Goal: Submit feedback/report problem: Submit feedback/report problem

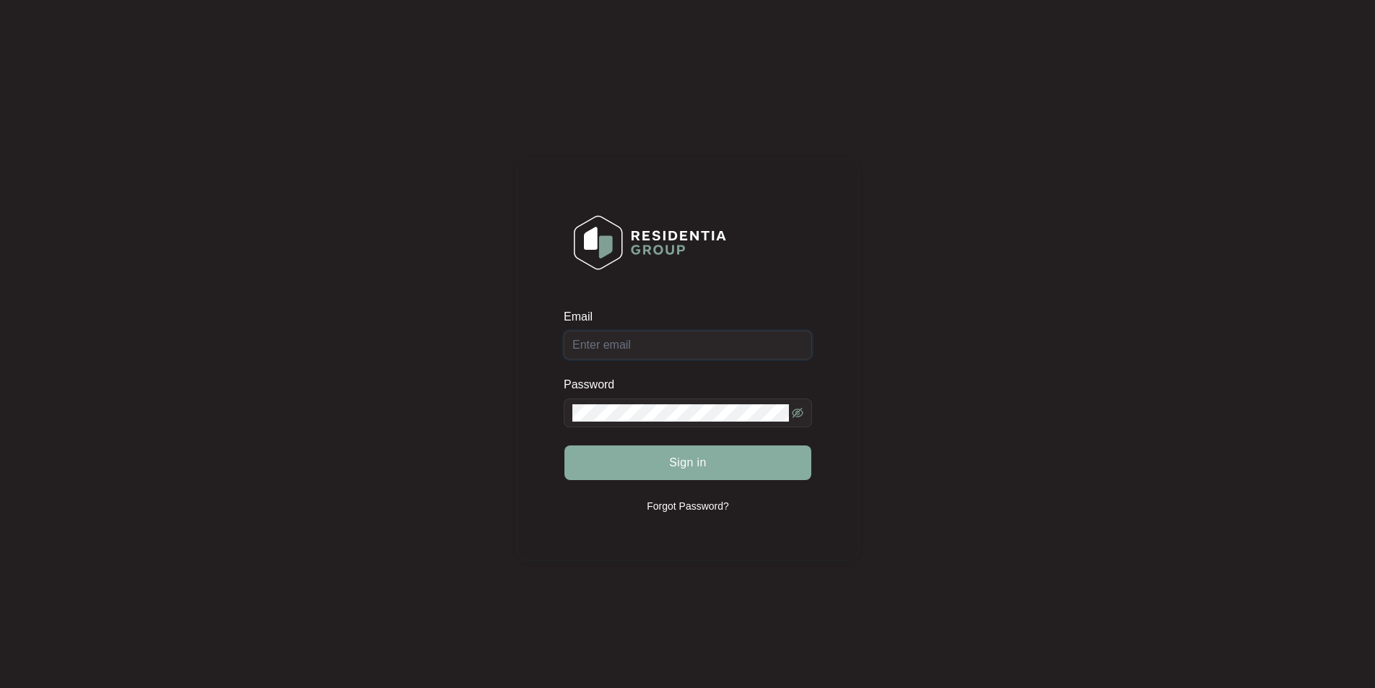
type input "[EMAIL_ADDRESS][DOMAIN_NAME]"
drag, startPoint x: 664, startPoint y: 468, endPoint x: 642, endPoint y: 463, distance: 22.2
click at [663, 468] on button "Sign in" at bounding box center [687, 462] width 247 height 35
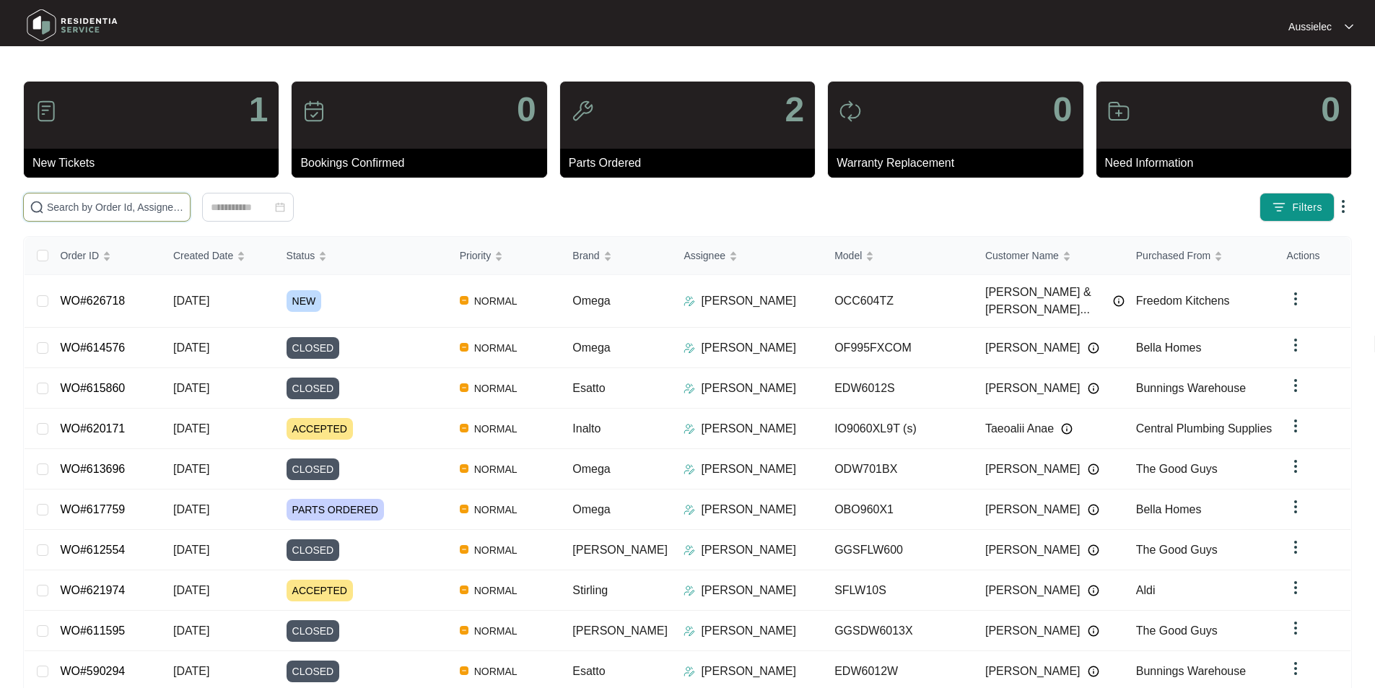
click at [135, 206] on input "text" at bounding box center [115, 207] width 137 height 16
paste input "626718"
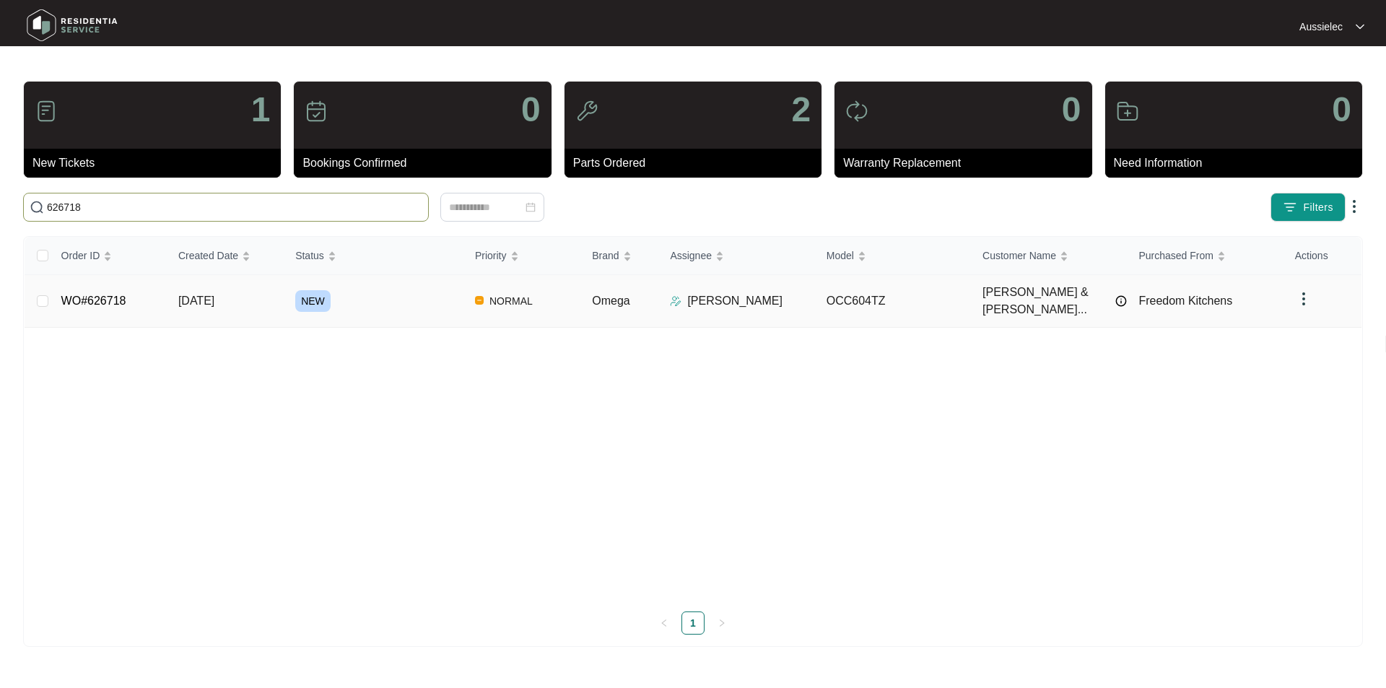
type input "626718"
click at [312, 290] on span "NEW" at bounding box center [312, 301] width 35 height 22
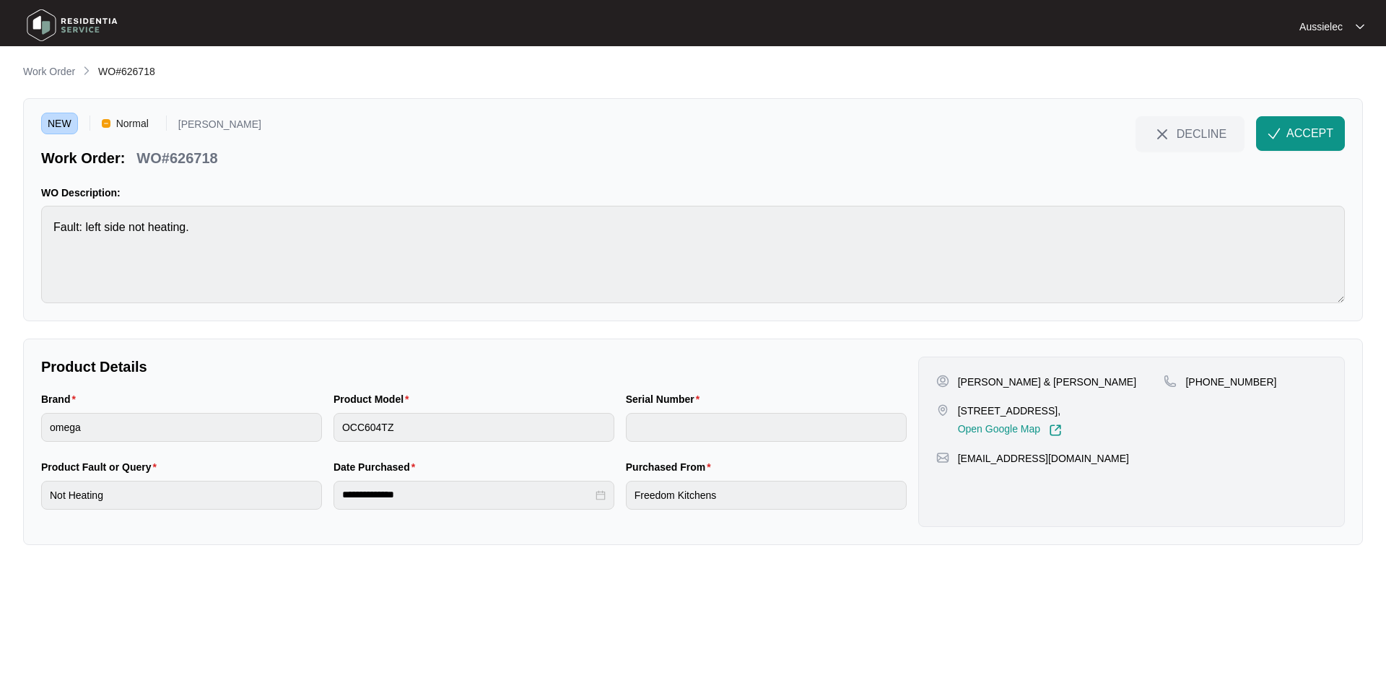
drag, startPoint x: 961, startPoint y: 407, endPoint x: 1126, endPoint y: 414, distance: 165.4
click at [1062, 414] on p "[STREET_ADDRESS]," at bounding box center [1010, 410] width 104 height 14
copy p "[STREET_ADDRESS]"
drag, startPoint x: 958, startPoint y: 379, endPoint x: 1029, endPoint y: 380, distance: 71.5
click at [1029, 380] on p "[PERSON_NAME] & [PERSON_NAME]" at bounding box center [1047, 382] width 178 height 14
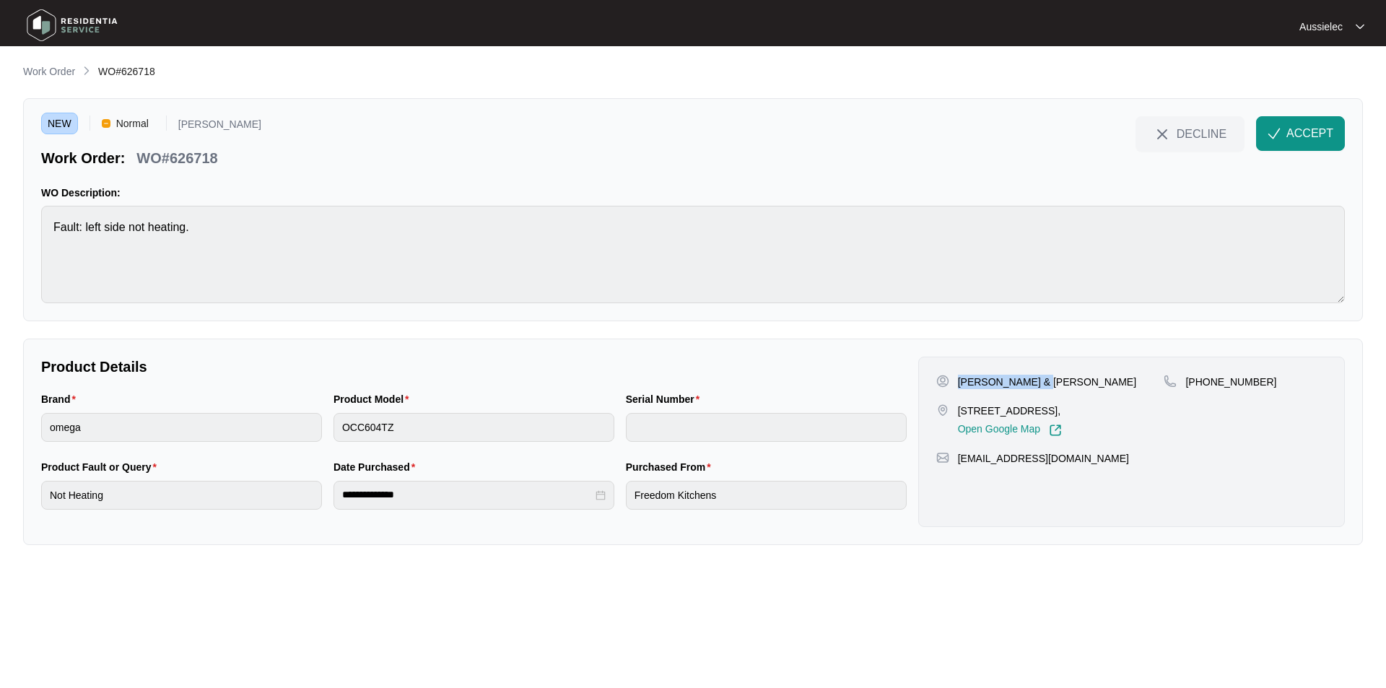
copy p "[PERSON_NAME] & [PERSON_NAME]"
click at [1049, 382] on p "[PERSON_NAME] & [PERSON_NAME]" at bounding box center [1047, 382] width 178 height 14
copy p "Zotini"
drag, startPoint x: 1204, startPoint y: 380, endPoint x: 1268, endPoint y: 380, distance: 63.5
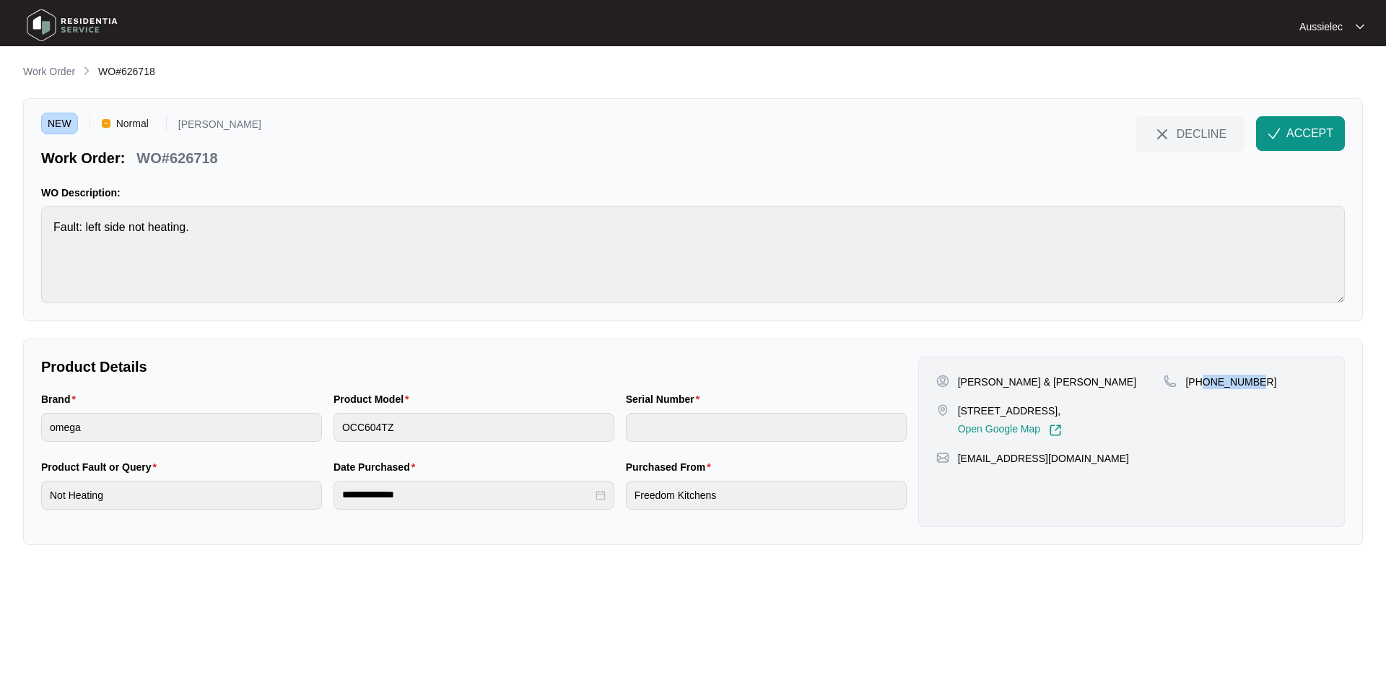
click at [1268, 380] on div "[PHONE_NUMBER]" at bounding box center [1244, 382] width 163 height 14
copy p "468363574"
drag, startPoint x: 958, startPoint y: 458, endPoint x: 1053, endPoint y: 461, distance: 95.3
click at [1053, 461] on div "[EMAIL_ADDRESS][DOMAIN_NAME]" at bounding box center [1131, 458] width 390 height 14
copy p "[EMAIL_ADDRESS][DOMAIN_NAME]"
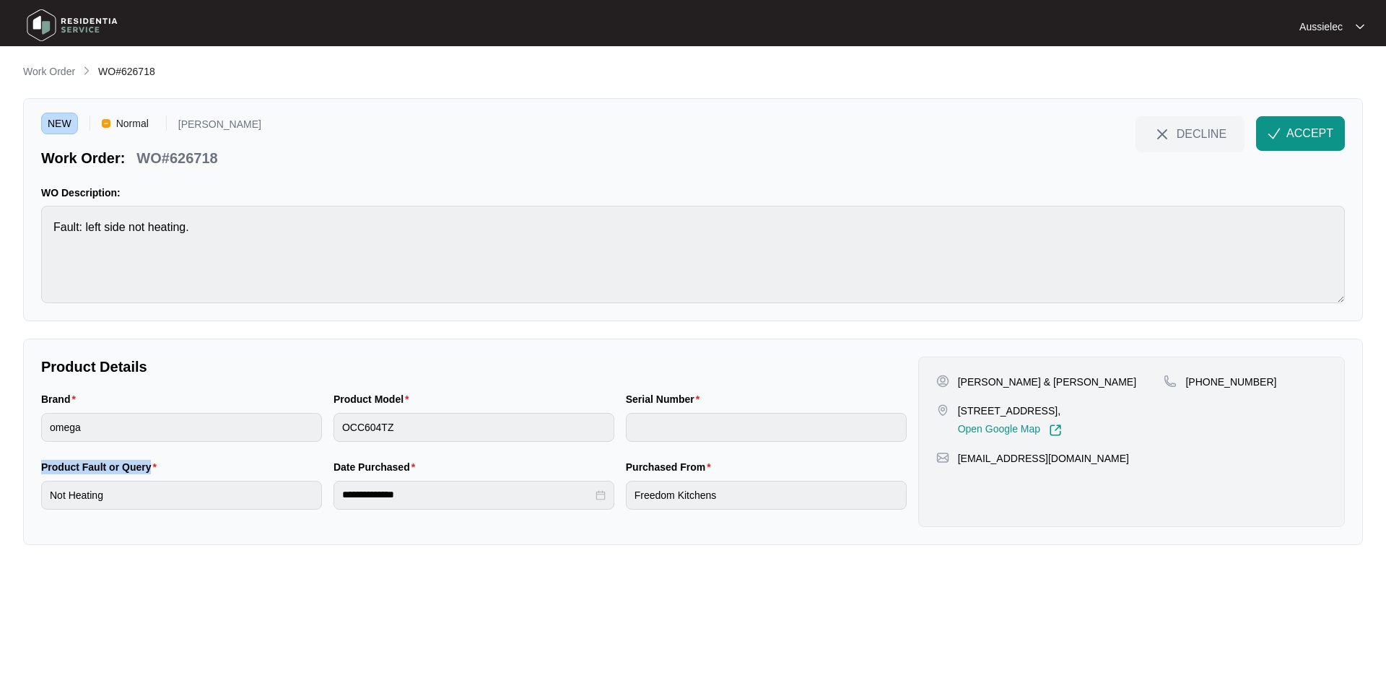
drag, startPoint x: 37, startPoint y: 464, endPoint x: 150, endPoint y: 468, distance: 113.4
click at [150, 468] on div "Product Fault or Query Not Heating" at bounding box center [181, 493] width 292 height 68
copy label "Product Fault or Query"
click at [25, 499] on div "**********" at bounding box center [692, 441] width 1339 height 206
drag, startPoint x: 326, startPoint y: 463, endPoint x: 411, endPoint y: 465, distance: 85.2
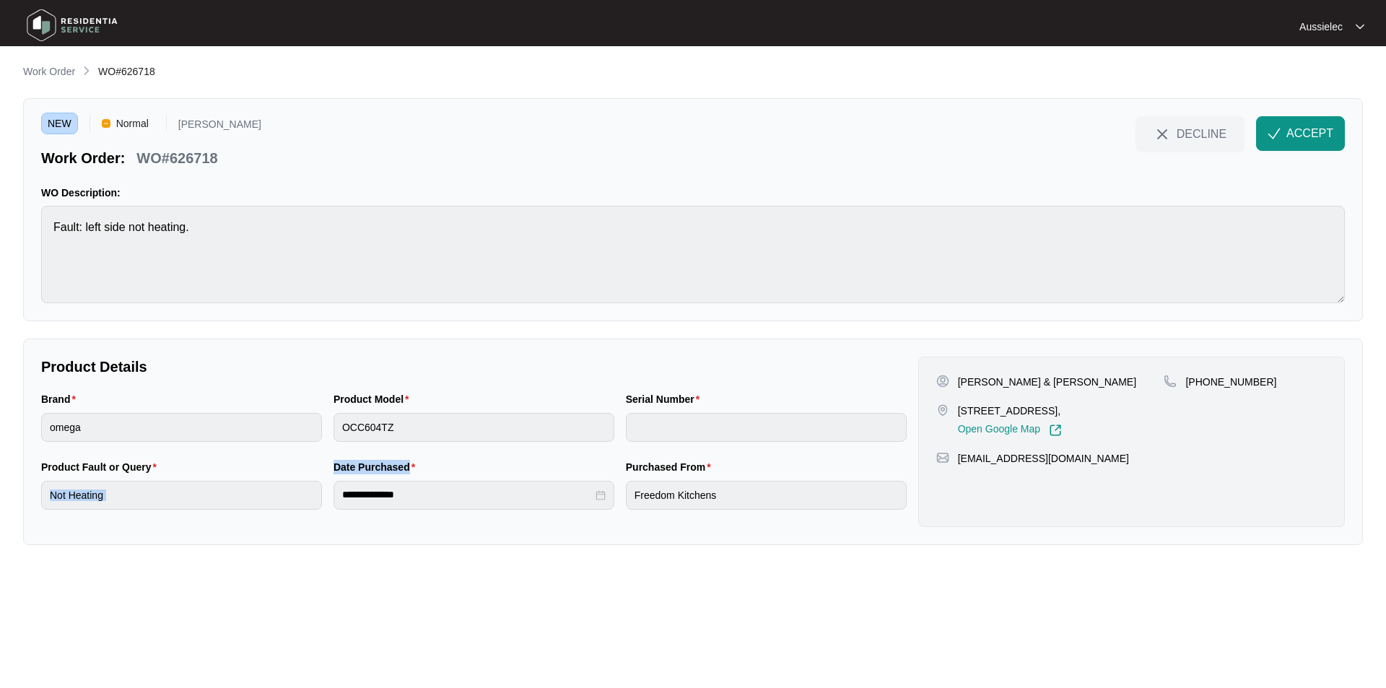
click at [411, 465] on div "**********" at bounding box center [473, 493] width 877 height 68
click at [416, 468] on div "Date Purchased" at bounding box center [473, 470] width 281 height 22
drag, startPoint x: 407, startPoint y: 472, endPoint x: 336, endPoint y: 467, distance: 71.6
click at [336, 467] on label "Date Purchased" at bounding box center [376, 467] width 87 height 14
copy label "Date Purchased"
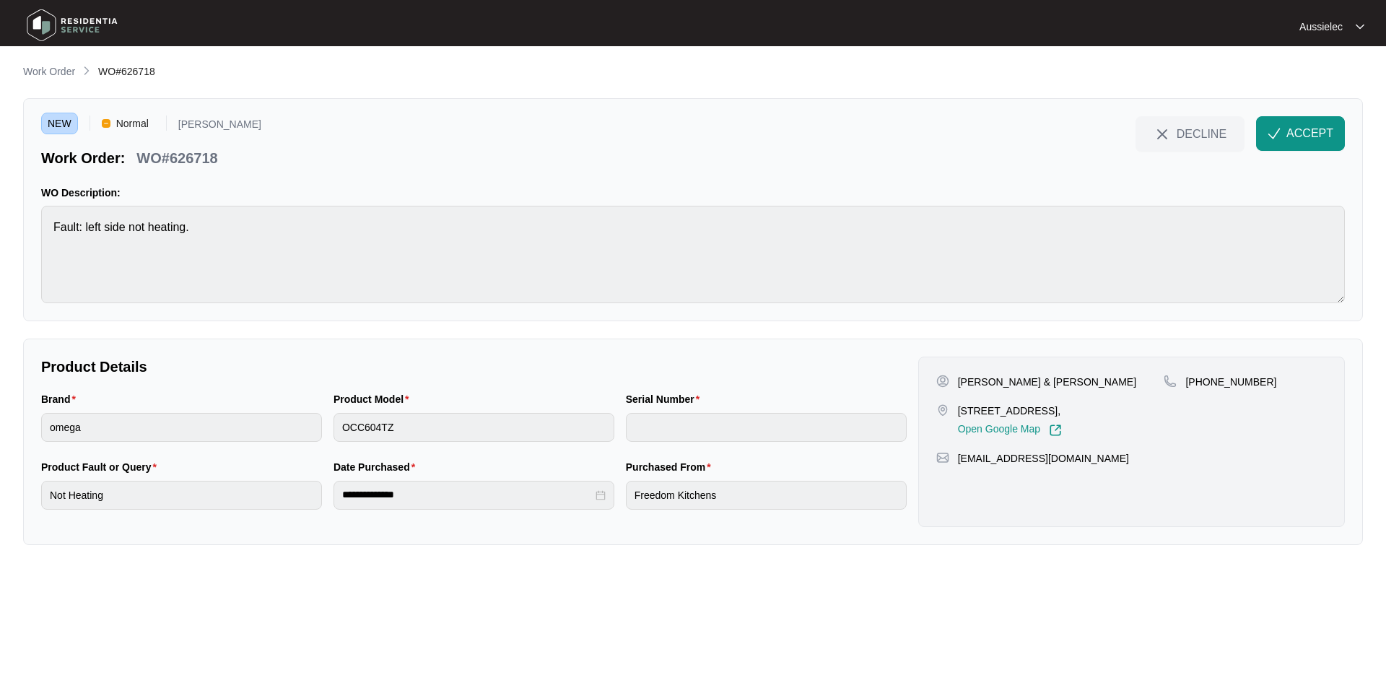
click at [334, 501] on div "**********" at bounding box center [473, 495] width 281 height 29
drag, startPoint x: 624, startPoint y: 466, endPoint x: 699, endPoint y: 471, distance: 75.2
click at [699, 471] on div "Purchased From Freedom Kitchens" at bounding box center [766, 493] width 292 height 68
copy label "Purchased From"
click at [1317, 124] on button "ACCEPT" at bounding box center [1300, 133] width 89 height 35
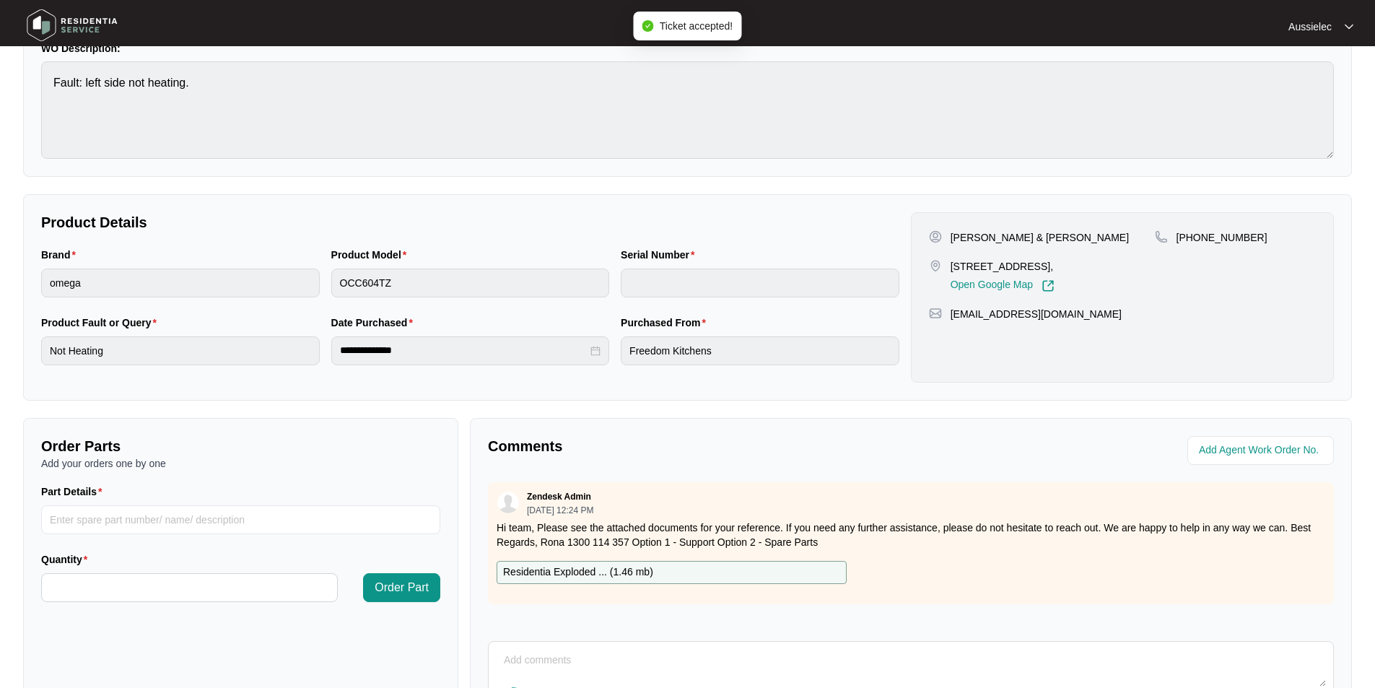
scroll to position [270, 0]
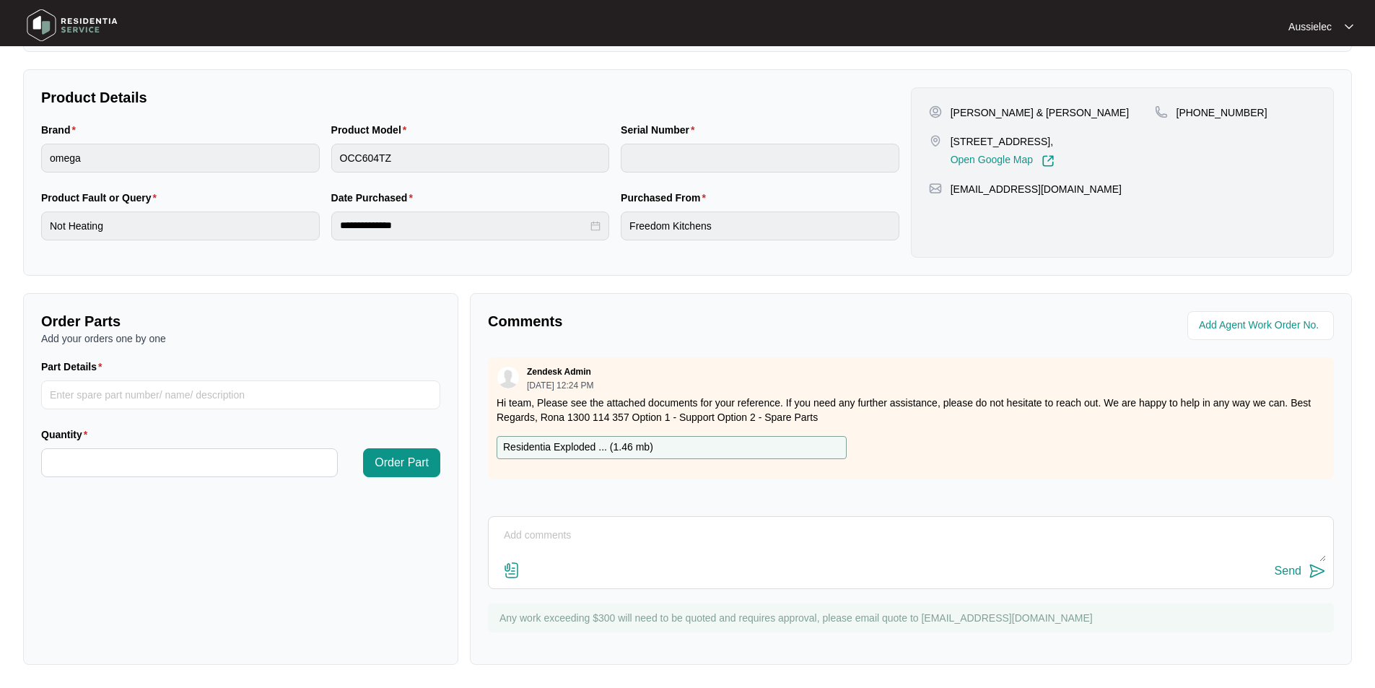
click at [761, 448] on div "Residentia Exploded ... ( 1.46 mb )" at bounding box center [672, 447] width 350 height 23
